Goal: Transaction & Acquisition: Purchase product/service

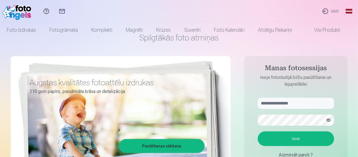
scroll to position [28, 0]
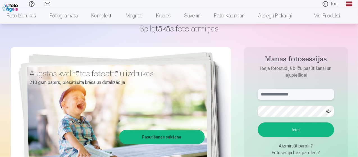
click at [261, 95] on input "text" at bounding box center [296, 94] width 76 height 11
type input "**********"
click at [328, 112] on button "button" at bounding box center [328, 111] width 11 height 11
click at [303, 130] on button "Ieiet" at bounding box center [296, 129] width 76 height 15
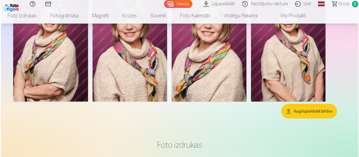
scroll to position [84, 0]
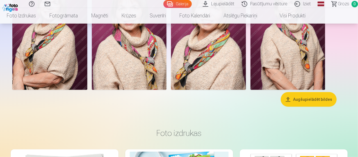
click at [167, 90] on img at bounding box center [129, 34] width 75 height 112
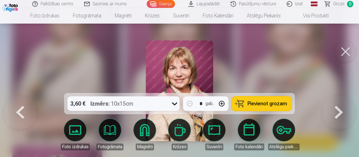
click at [255, 100] on button "Pievienot grozam" at bounding box center [262, 103] width 60 height 15
click at [338, 94] on button at bounding box center [339, 94] width 36 height 0
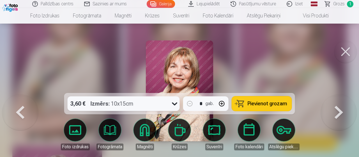
click at [180, 79] on img at bounding box center [179, 90] width 67 height 101
click at [252, 101] on span "Pievienot grozam" at bounding box center [268, 103] width 40 height 5
click at [296, 49] on div at bounding box center [179, 78] width 359 height 157
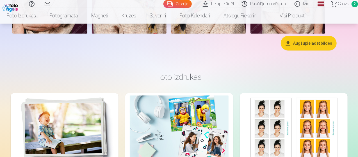
scroll to position [56, 0]
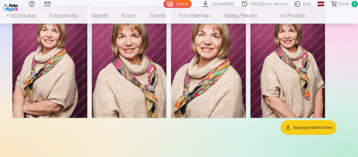
click at [338, 4] on span "Grozs" at bounding box center [343, 4] width 12 height 7
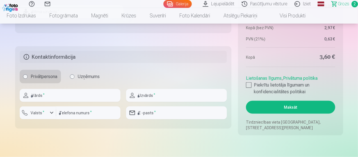
scroll to position [365, 0]
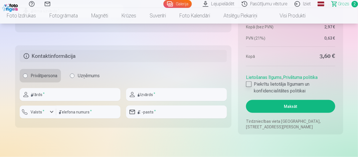
click at [249, 83] on div at bounding box center [249, 84] width 6 height 6
click at [285, 107] on button "Maksāt" at bounding box center [290, 106] width 89 height 13
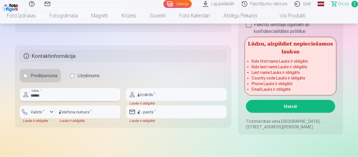
type input "******"
click at [169, 94] on input "text" at bounding box center [176, 94] width 101 height 13
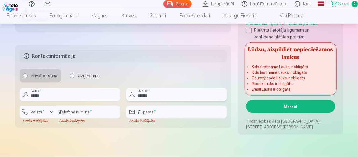
type input "*******"
click at [63, 112] on input "number" at bounding box center [88, 111] width 64 height 13
click at [52, 111] on div "button" at bounding box center [51, 112] width 7 height 7
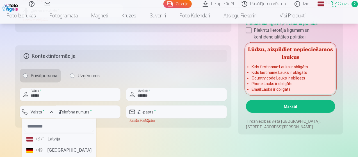
click at [51, 138] on li "+371 Latvija" at bounding box center [59, 138] width 70 height 11
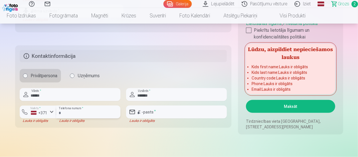
click at [68, 111] on input "number" at bounding box center [88, 111] width 64 height 13
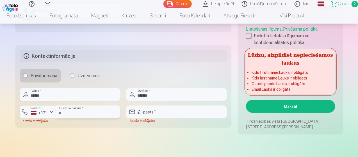
type input "********"
click at [167, 115] on input "email" at bounding box center [176, 111] width 101 height 13
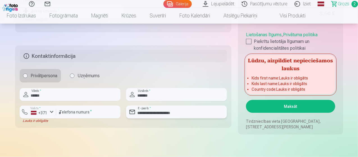
type input "**********"
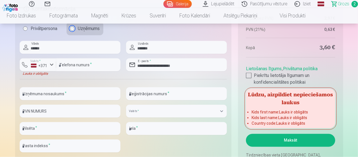
scroll to position [421, 0]
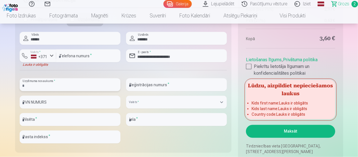
click at [74, 88] on input "text" at bounding box center [70, 84] width 101 height 13
type input "*"
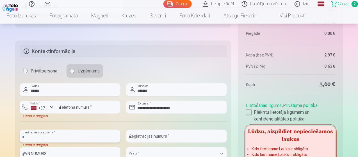
scroll to position [365, 0]
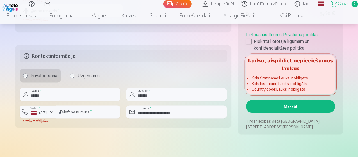
click at [284, 107] on button "Maksāt" at bounding box center [290, 106] width 89 height 13
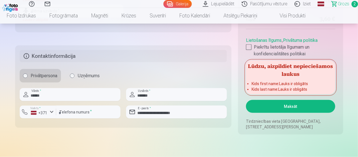
click at [276, 105] on button "Maksāt" at bounding box center [290, 106] width 89 height 13
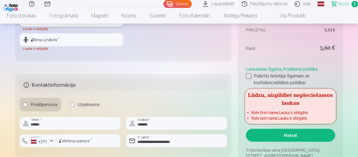
scroll to position [337, 0]
